Goal: Task Accomplishment & Management: Use online tool/utility

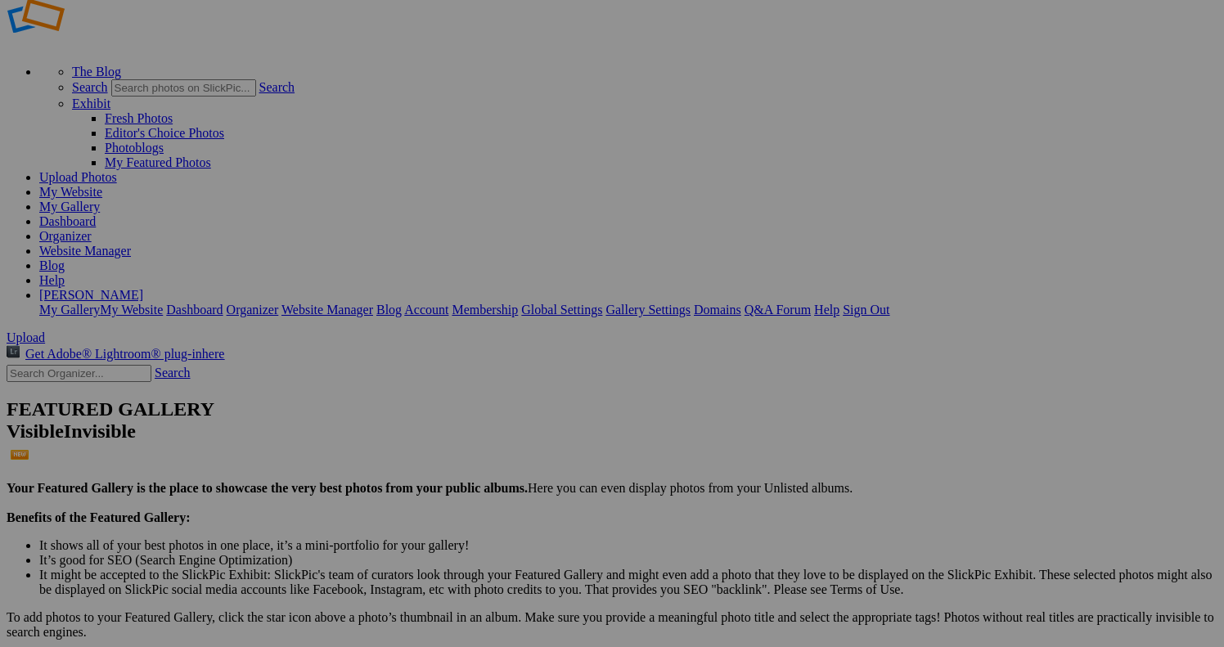
scroll to position [52, 0]
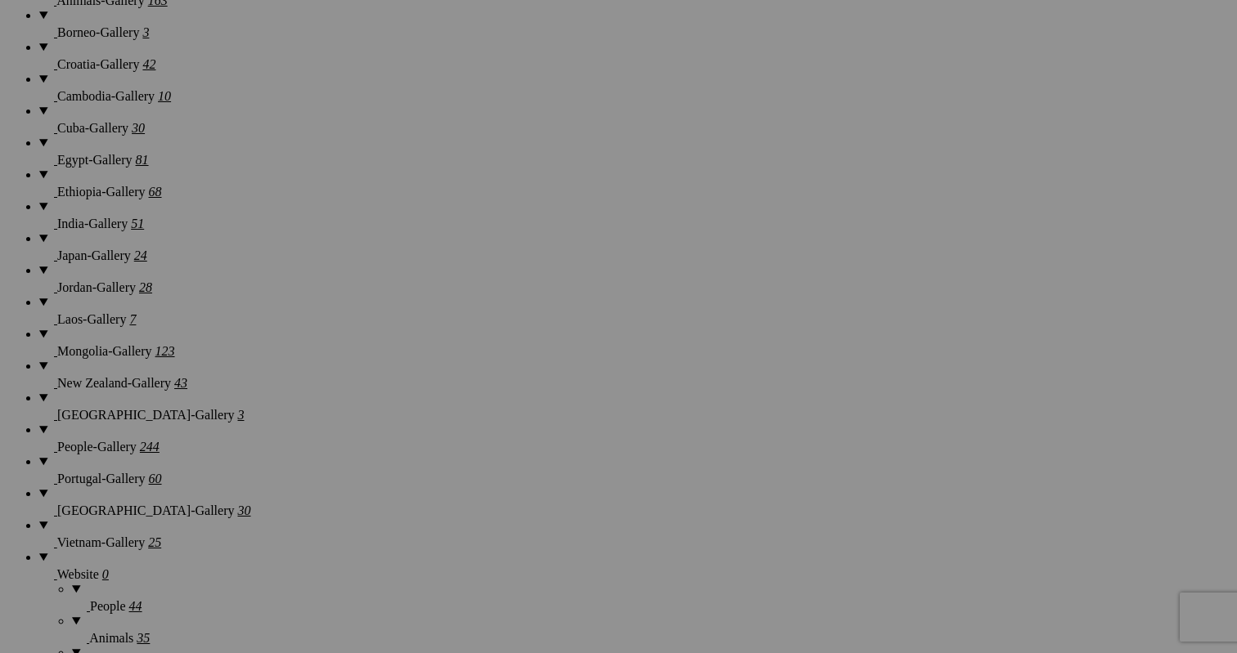
scroll to position [1465, 0]
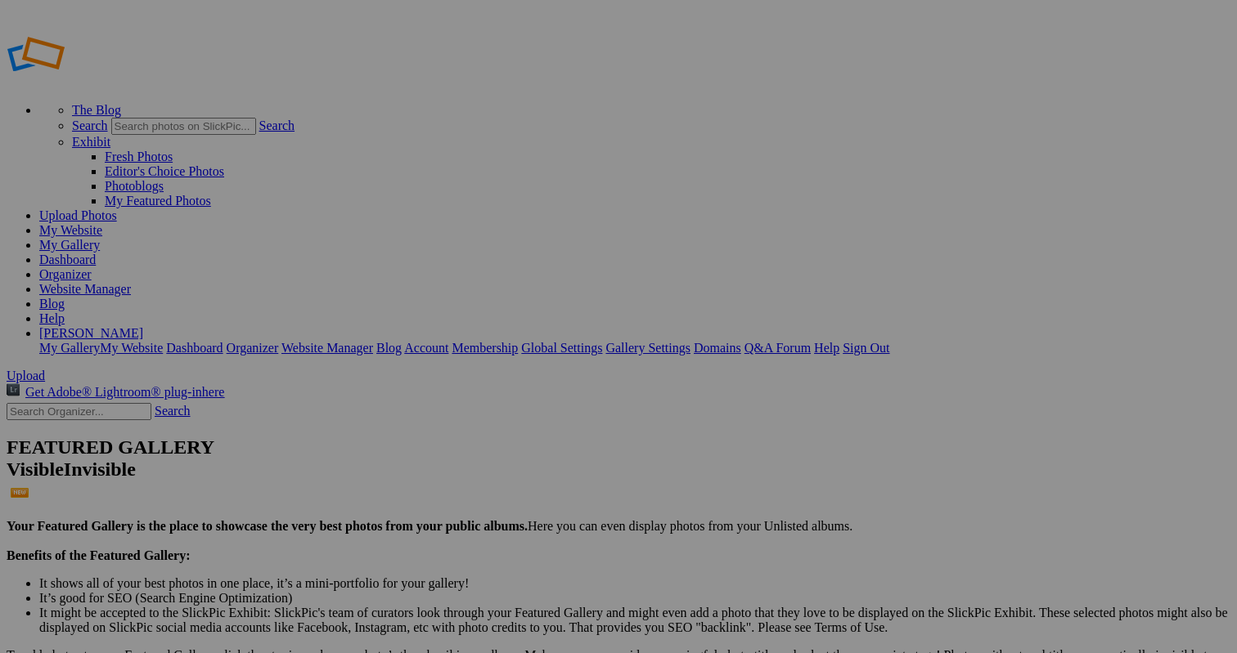
scroll to position [52, 0]
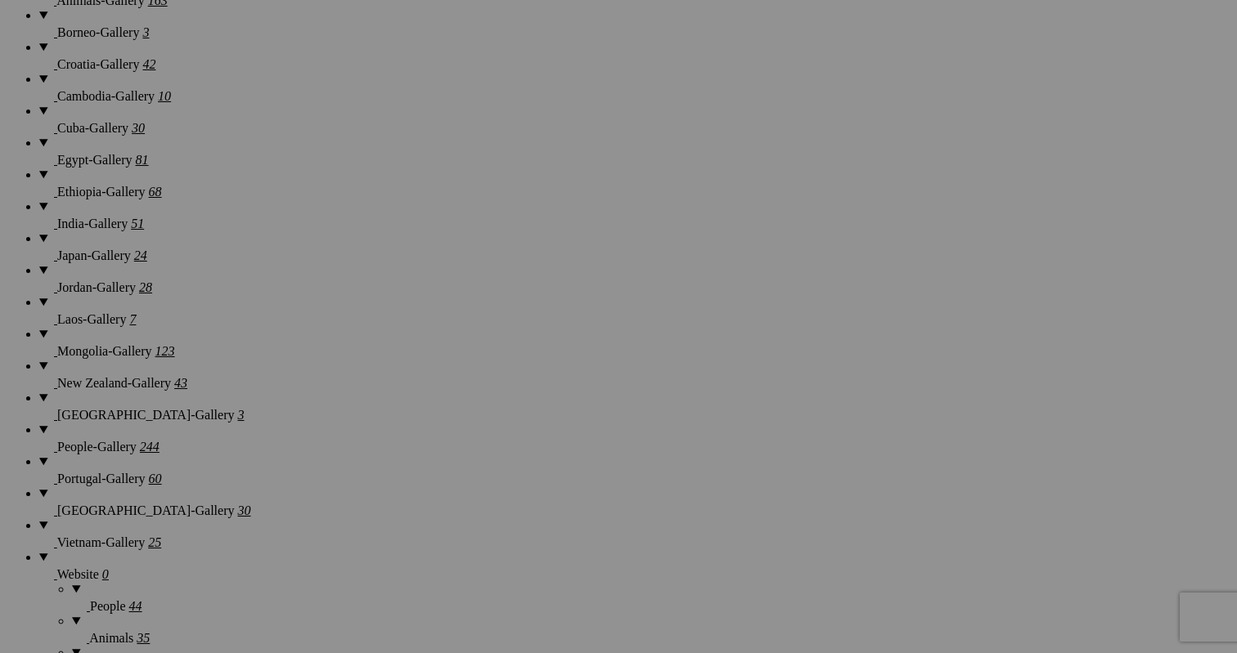
scroll to position [1465, 0]
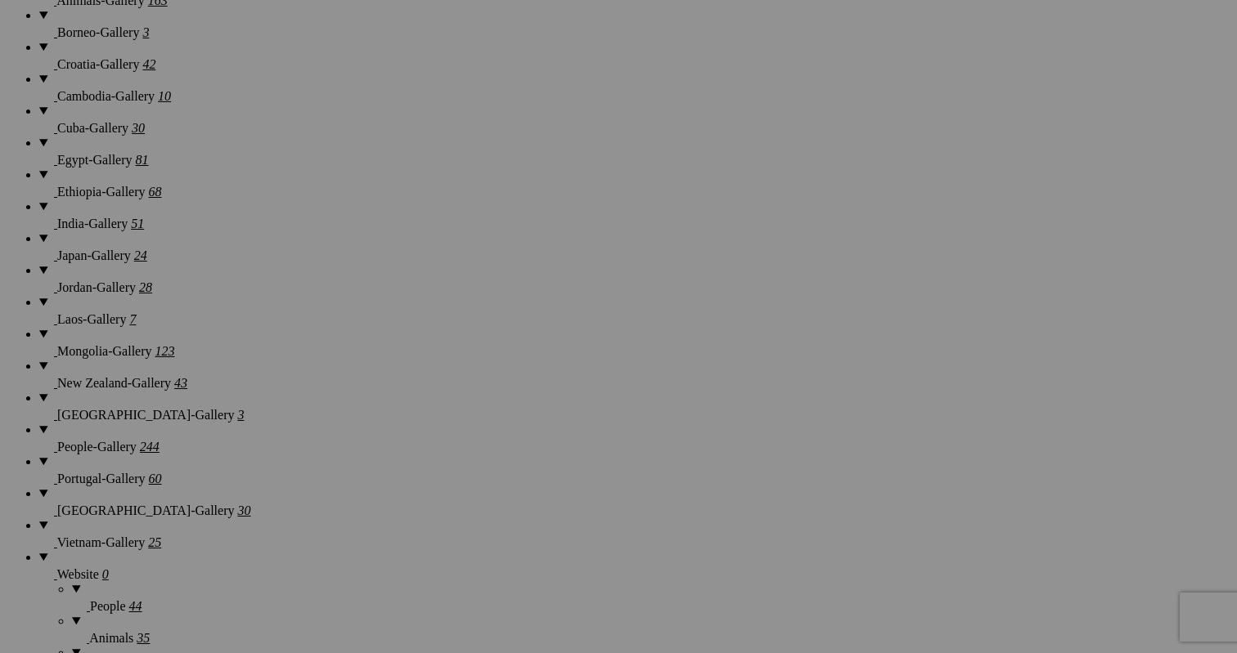
scroll to position [1465, 0]
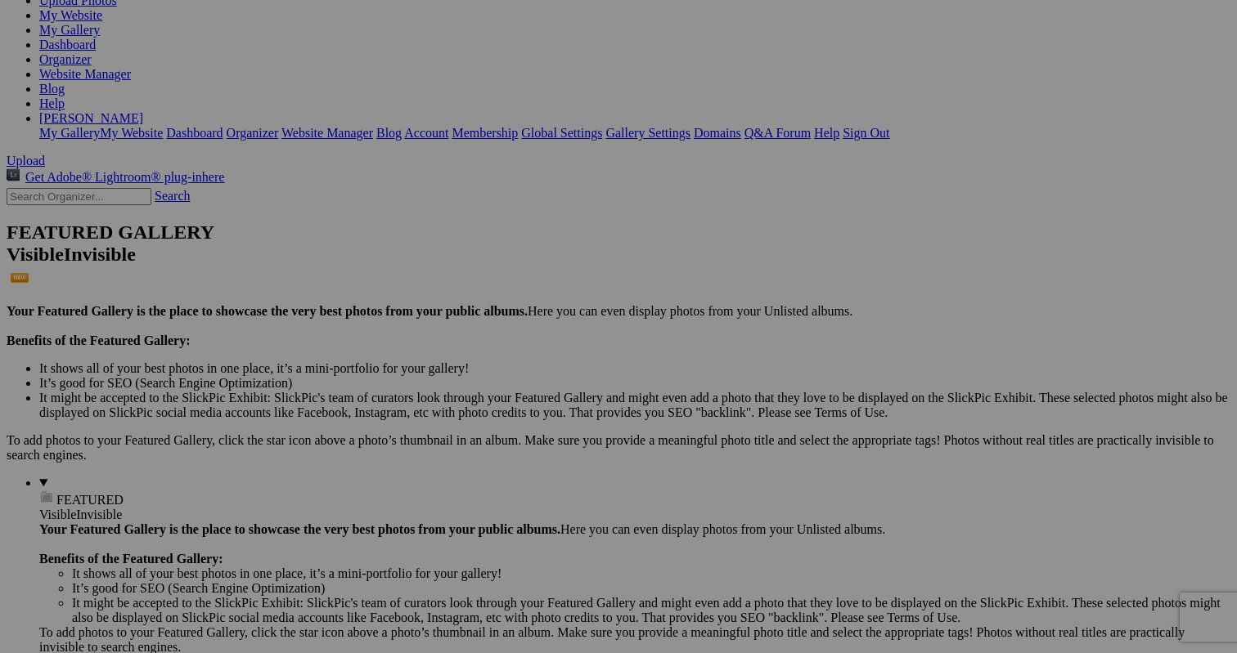
scroll to position [225, 0]
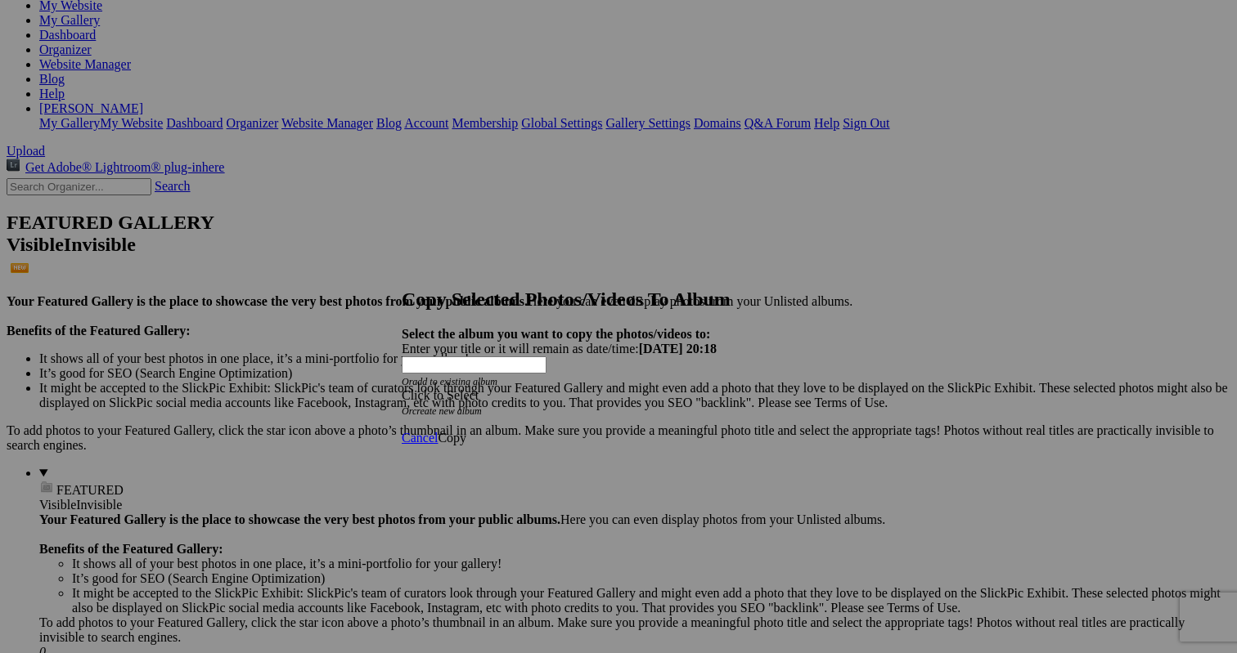
click at [661, 388] on div "Click to Select" at bounding box center [618, 395] width 433 height 15
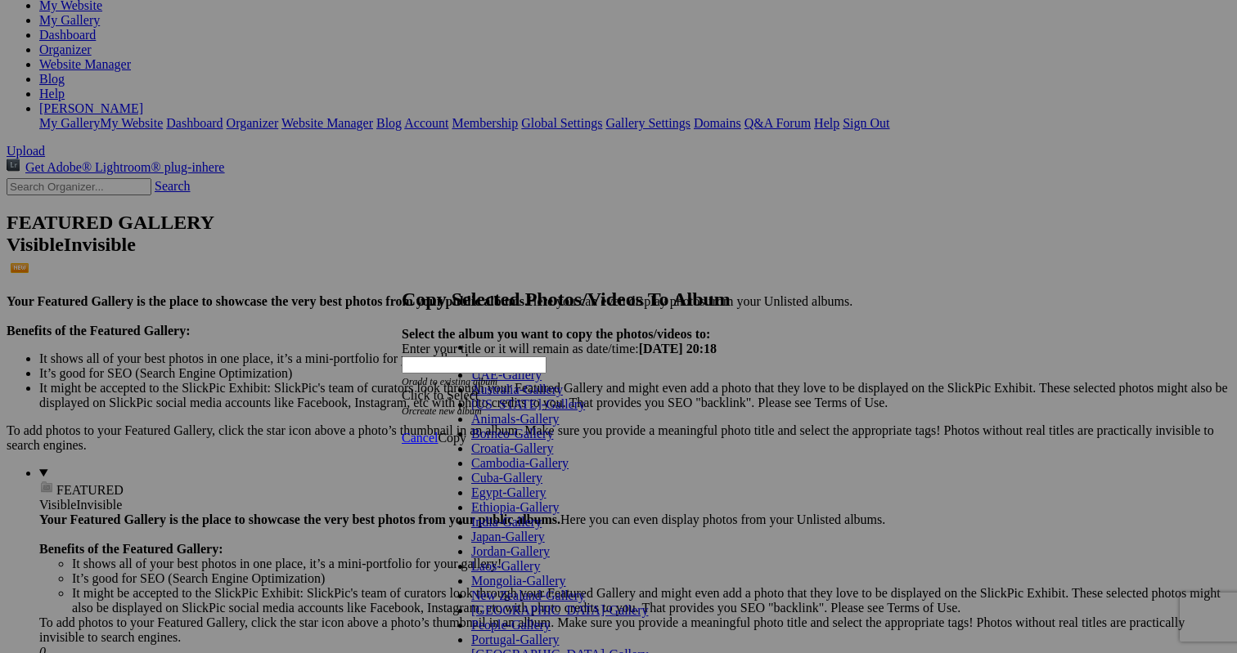
scroll to position [308, 0]
click at [511, 618] on link "People-Gallery" at bounding box center [510, 625] width 79 height 14
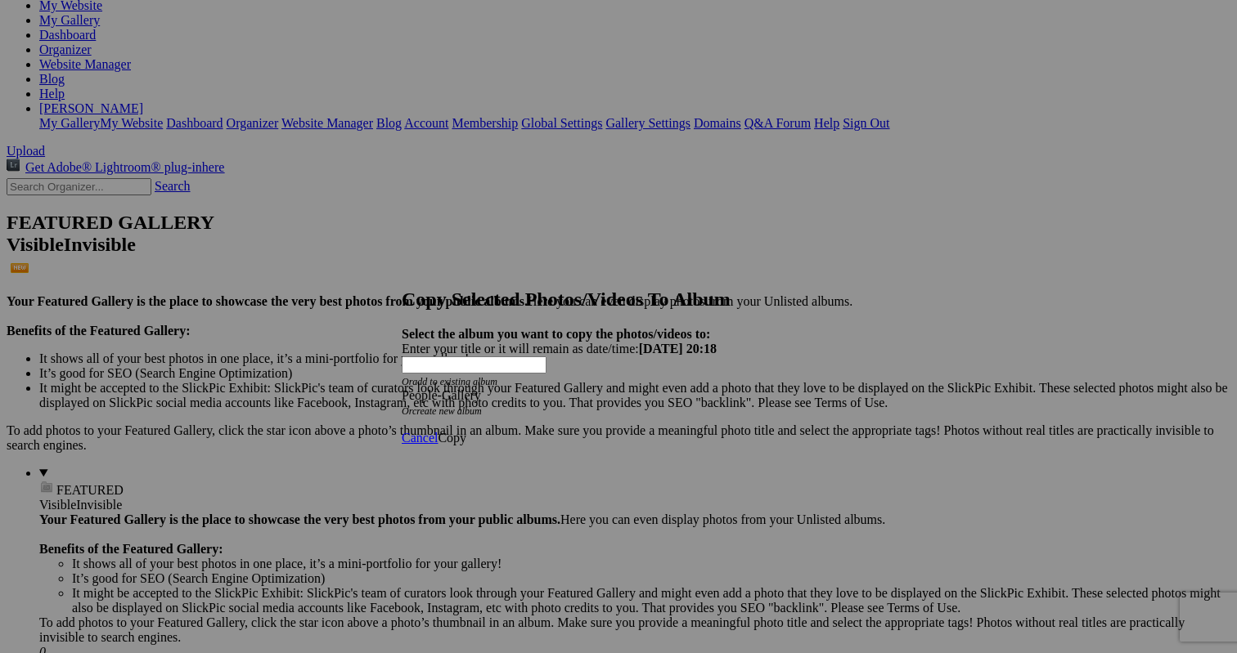
click at [466, 431] on span "Copy" at bounding box center [452, 438] width 29 height 14
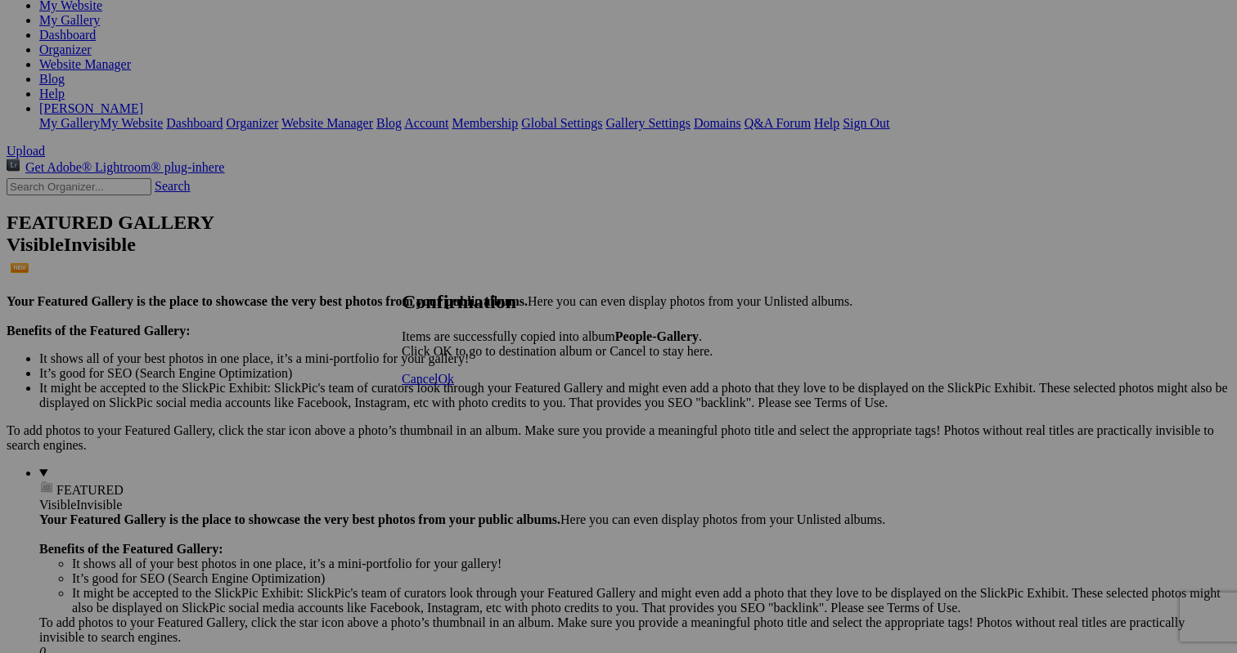
click at [438, 386] on span "Cancel" at bounding box center [420, 379] width 36 height 14
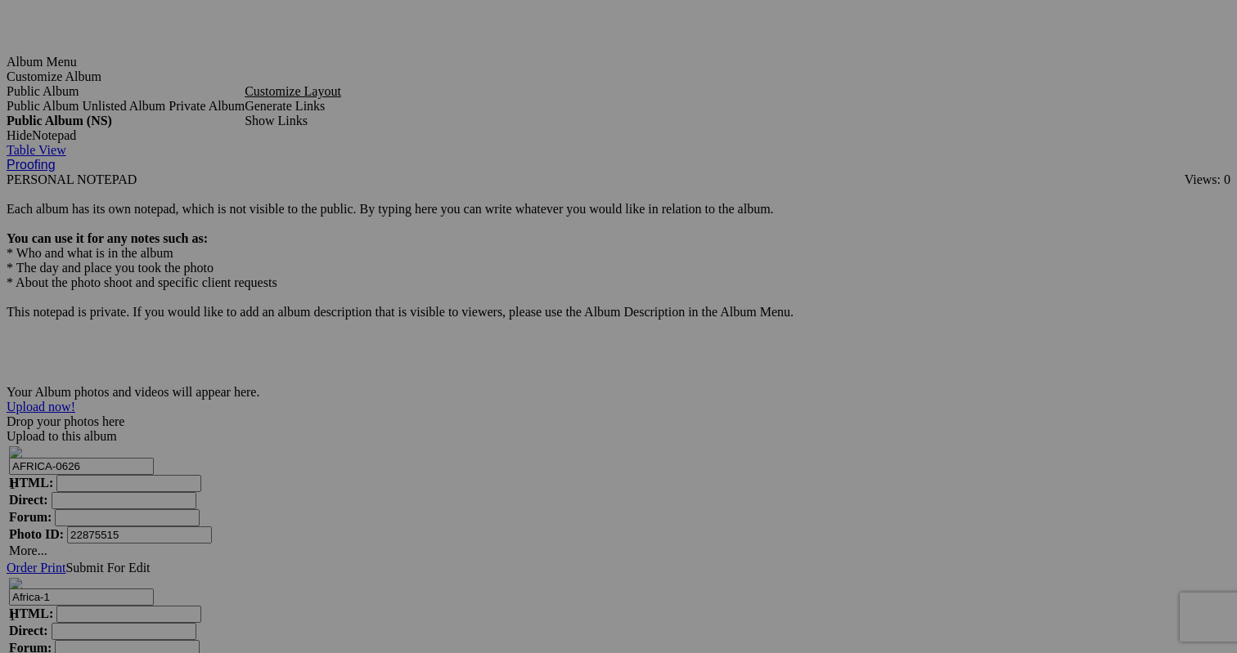
scroll to position [3895, 0]
